Goal: Information Seeking & Learning: Learn about a topic

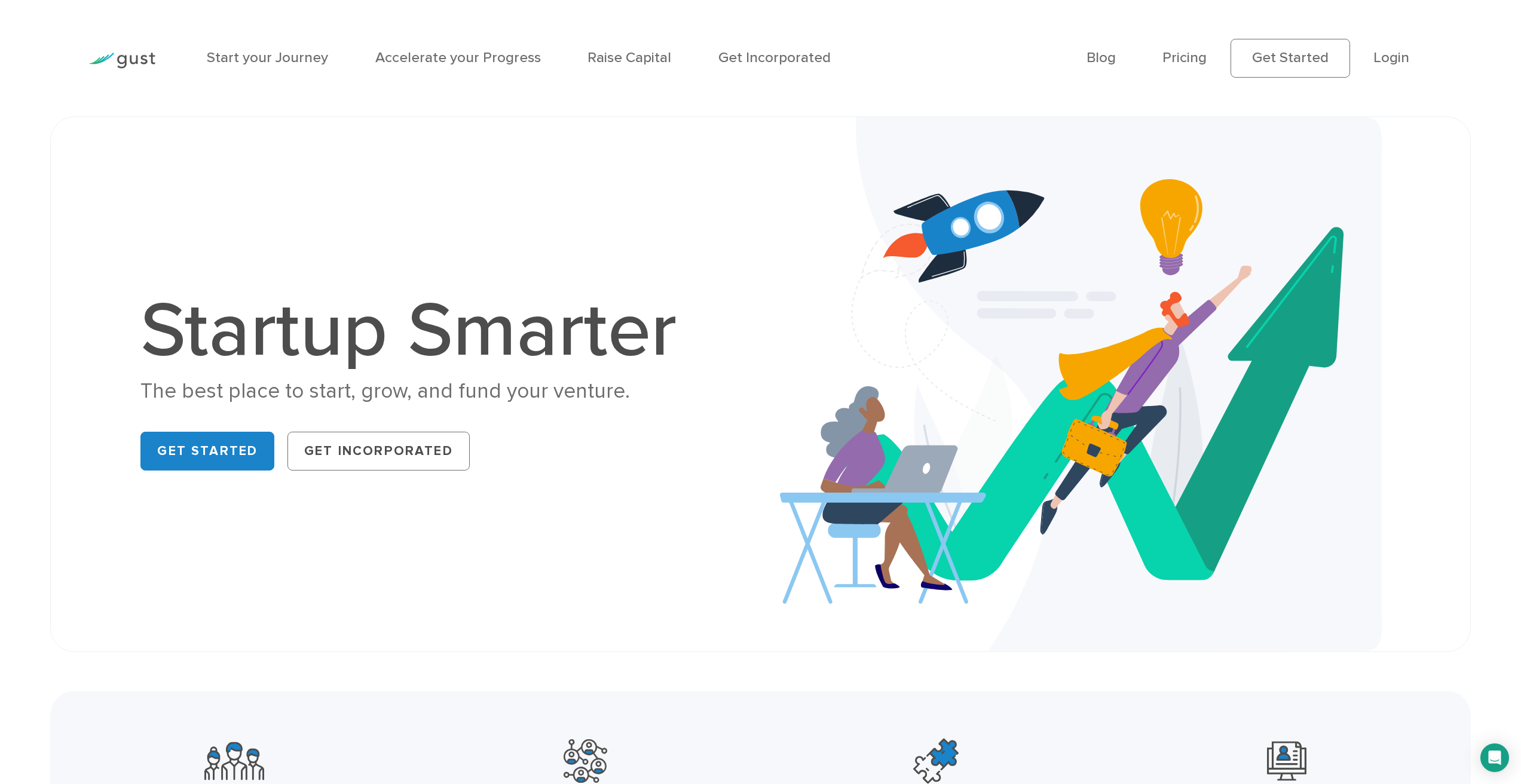
click at [191, 449] on link "Get Started" at bounding box center [207, 451] width 134 height 39
click at [1194, 61] on link "Pricing" at bounding box center [1185, 58] width 45 height 18
